Goal: Find specific page/section: Find specific page/section

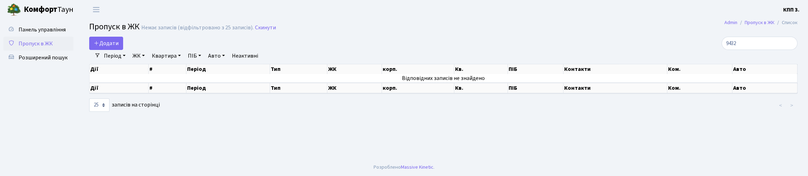
select select "25"
drag, startPoint x: 0, startPoint y: 0, endPoint x: 545, endPoint y: 49, distance: 547.0
click at [551, 41] on main "Admin Пропуск в ЖК Список Пропуск в ЖК Немає записів (відфільтровано з 25 запис…" at bounding box center [443, 89] width 729 height 140
drag, startPoint x: 734, startPoint y: 53, endPoint x: 737, endPoint y: 51, distance: 3.9
click at [736, 50] on input "9432" at bounding box center [759, 43] width 76 height 13
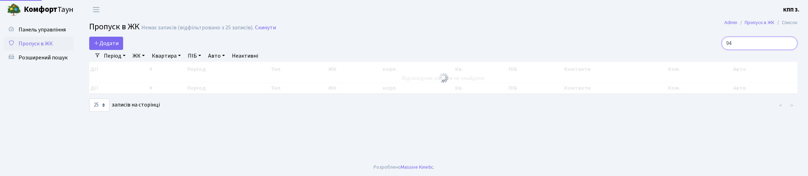
type input "9"
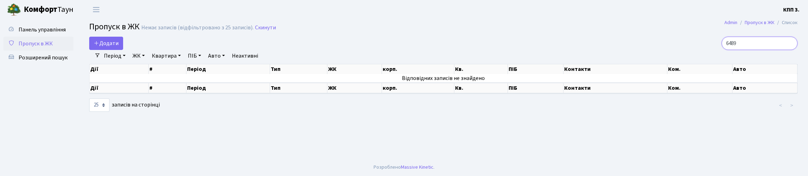
type input "6489"
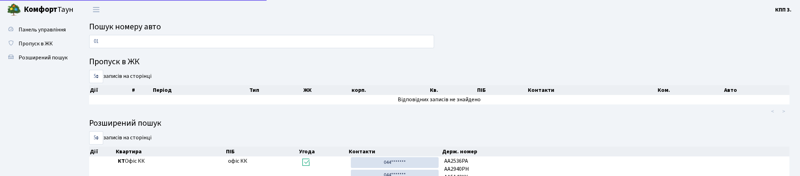
type input "0"
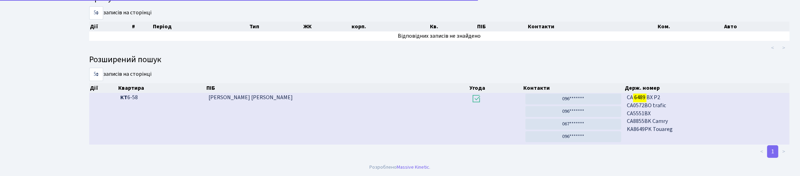
scroll to position [109, 0]
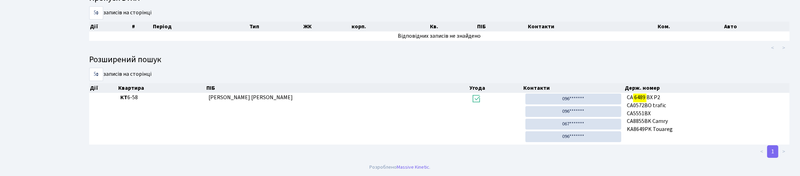
type input "6489"
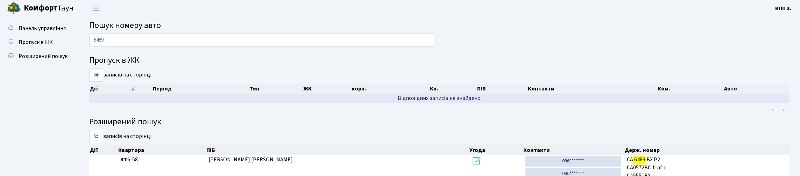
scroll to position [0, 0]
